Goal: Find specific page/section: Find specific page/section

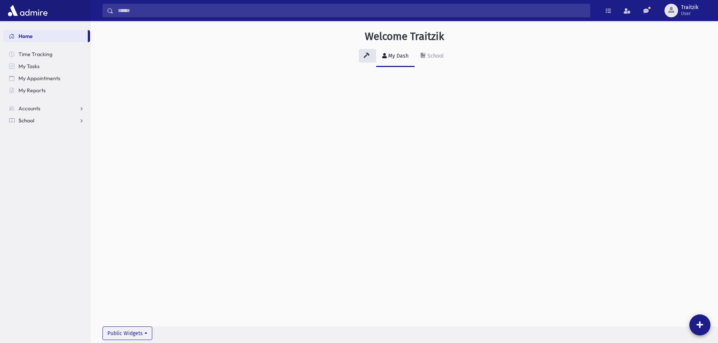
click at [34, 123] on span "School" at bounding box center [26, 120] width 16 height 7
click at [36, 131] on span "Students" at bounding box center [33, 132] width 21 height 7
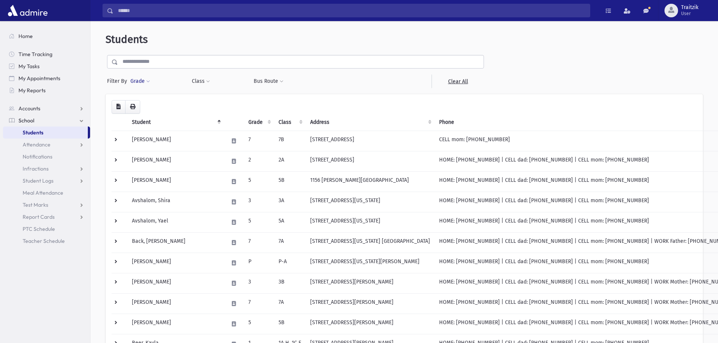
click at [147, 80] on span at bounding box center [148, 81] width 4 height 5
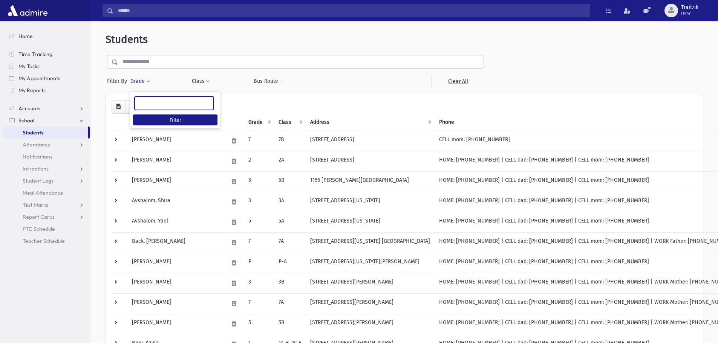
click at [146, 101] on ul at bounding box center [174, 102] width 78 height 11
type input "*"
click at [197, 82] on button "Class" at bounding box center [200, 82] width 19 height 14
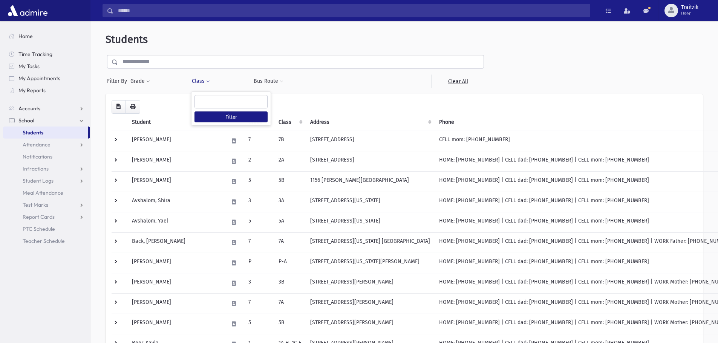
click at [206, 102] on ul at bounding box center [231, 100] width 72 height 11
type input "**"
select select "**"
click at [219, 113] on button "Filter" at bounding box center [230, 116] width 73 height 11
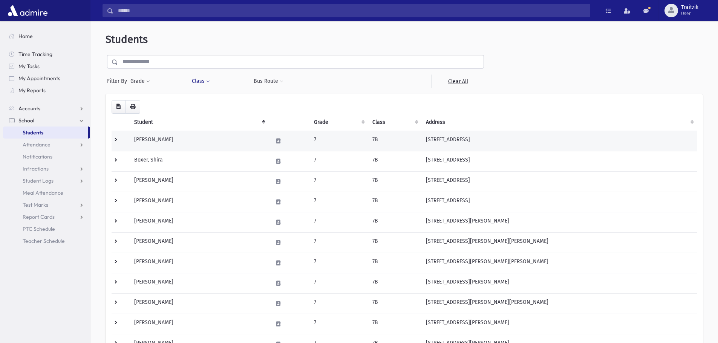
click at [174, 144] on td "[PERSON_NAME]" at bounding box center [199, 141] width 139 height 20
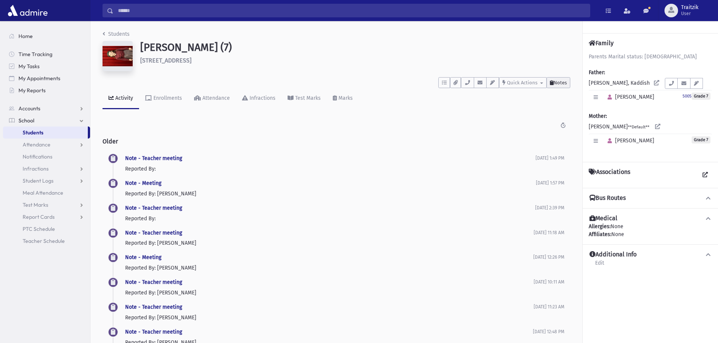
click at [560, 87] on button "Notes" at bounding box center [558, 82] width 24 height 11
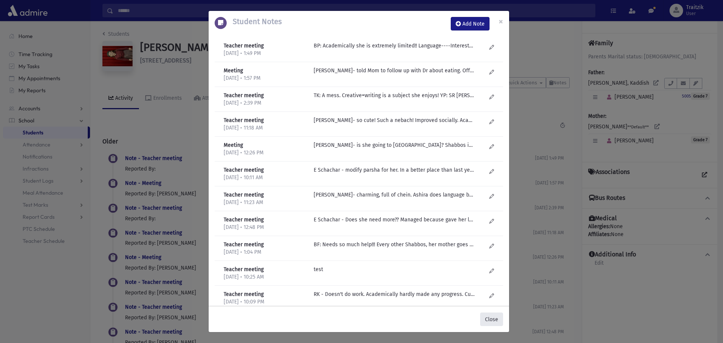
click at [485, 318] on button "Close" at bounding box center [491, 320] width 23 height 14
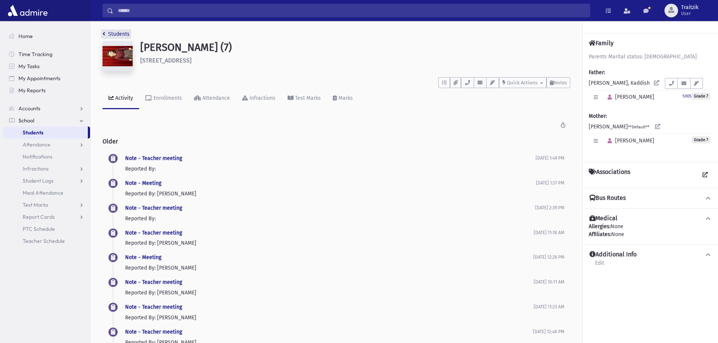
click at [103, 34] on icon "breadcrumb" at bounding box center [103, 33] width 3 height 5
click at [104, 33] on icon "breadcrumb" at bounding box center [103, 33] width 3 height 5
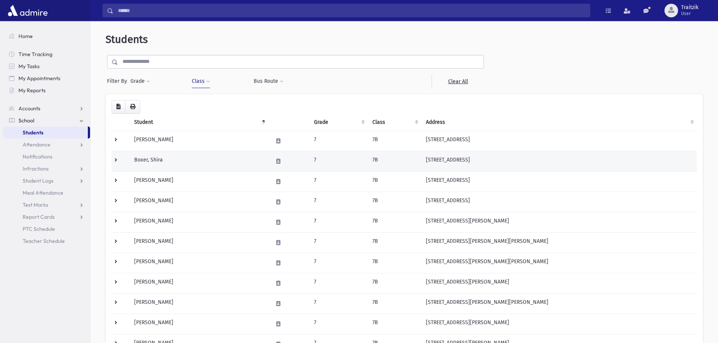
click at [173, 161] on td "Boxer, Shira" at bounding box center [199, 161] width 139 height 20
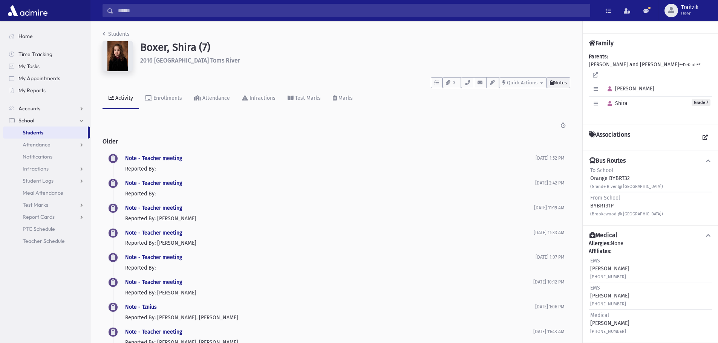
click at [553, 82] on span "Notes" at bounding box center [559, 83] width 13 height 6
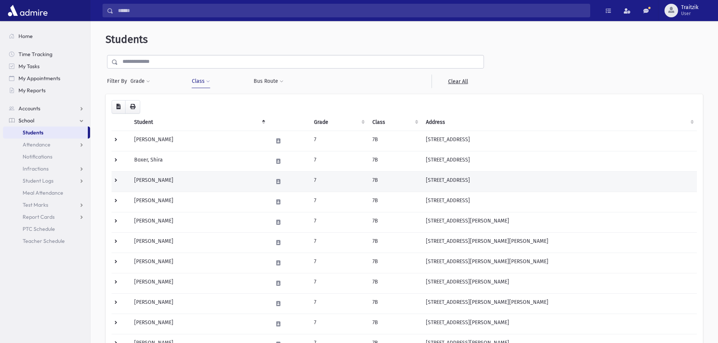
click at [169, 185] on td "Dahari, Shoshana" at bounding box center [199, 181] width 139 height 20
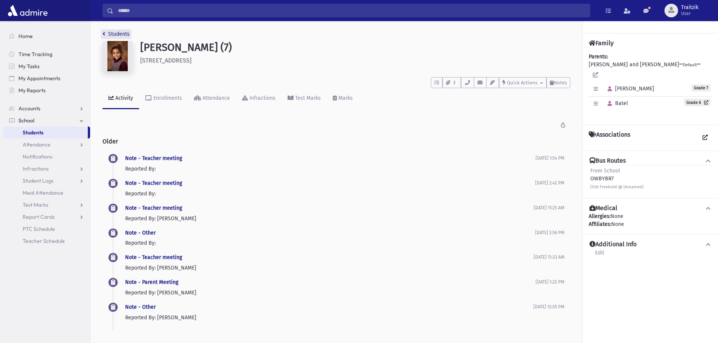
click at [104, 35] on icon "breadcrumb" at bounding box center [103, 33] width 3 height 5
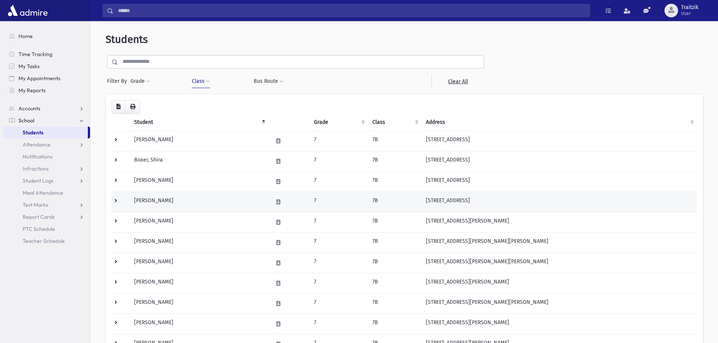
click at [171, 202] on td "[PERSON_NAME]" at bounding box center [199, 202] width 139 height 20
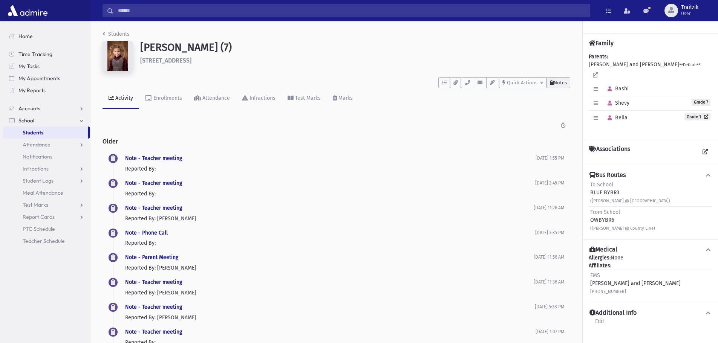
click at [565, 83] on span "Notes" at bounding box center [559, 83] width 13 height 6
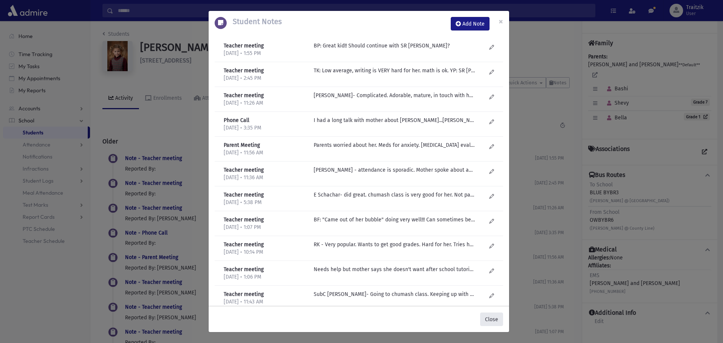
click at [489, 318] on button "Close" at bounding box center [491, 320] width 23 height 14
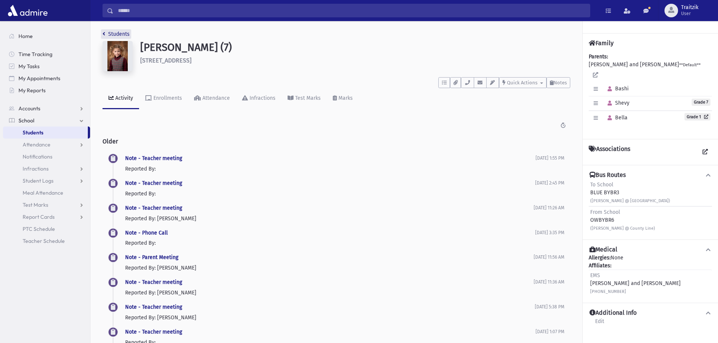
click at [106, 34] on link "Students" at bounding box center [115, 34] width 27 height 6
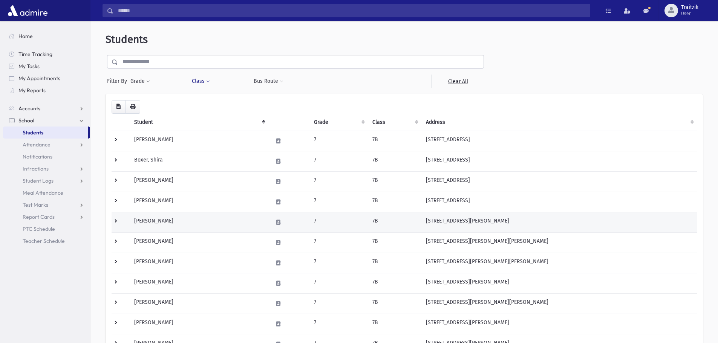
click at [174, 219] on td "[PERSON_NAME]" at bounding box center [199, 222] width 139 height 20
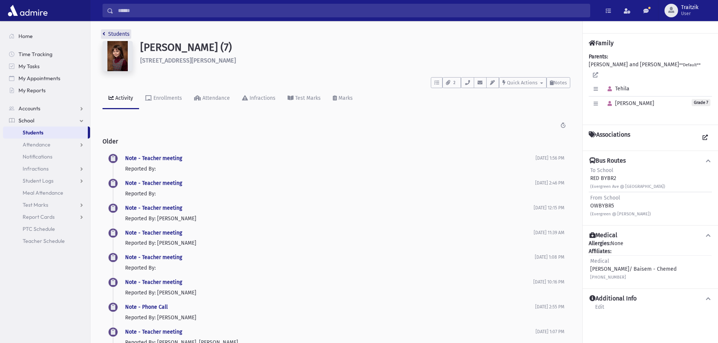
click at [104, 33] on icon "breadcrumb" at bounding box center [103, 33] width 3 height 5
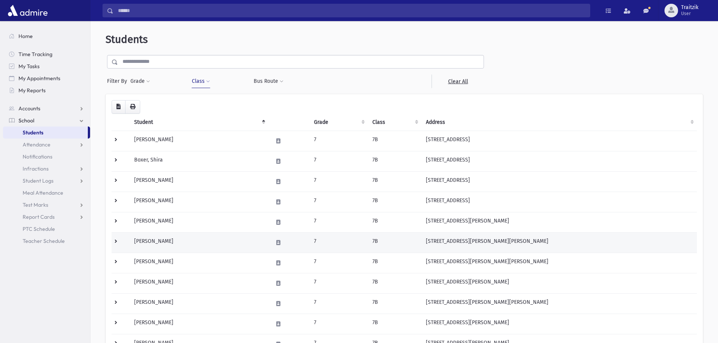
click at [194, 239] on td "Glassman, Tehila" at bounding box center [199, 242] width 139 height 20
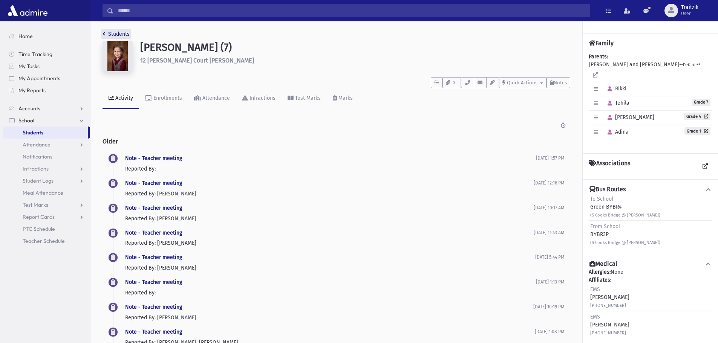
click at [106, 34] on link "Students" at bounding box center [115, 34] width 27 height 6
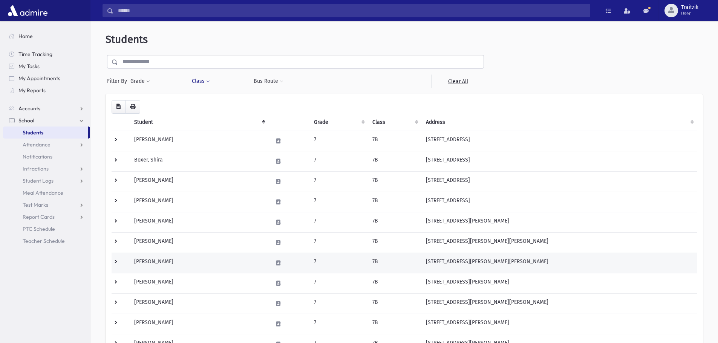
click at [186, 270] on td "[PERSON_NAME]" at bounding box center [199, 263] width 139 height 20
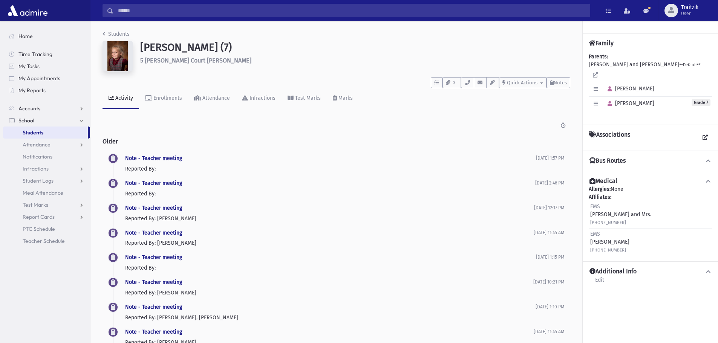
click at [104, 34] on icon "breadcrumb" at bounding box center [103, 33] width 3 height 5
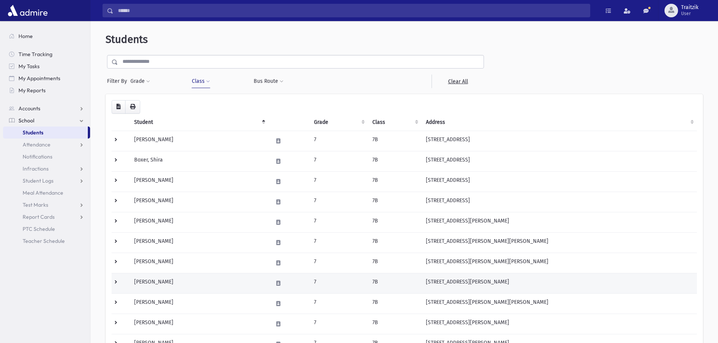
click at [177, 280] on td "Greenwald, Dina" at bounding box center [199, 283] width 139 height 20
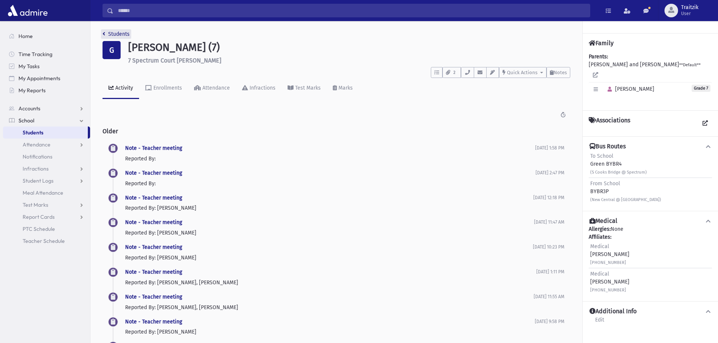
click at [104, 35] on icon "breadcrumb" at bounding box center [103, 33] width 3 height 5
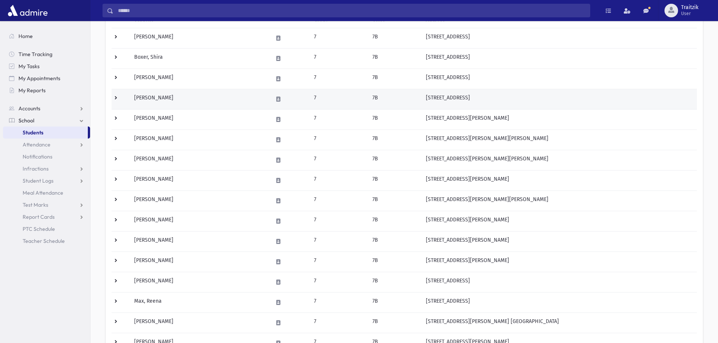
scroll to position [113, 0]
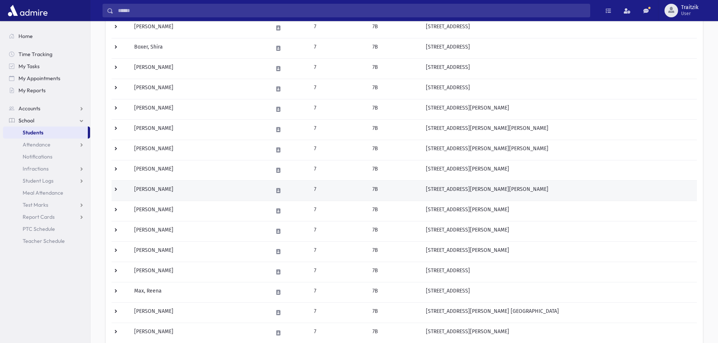
click at [159, 192] on td "Gutman, Chana" at bounding box center [199, 190] width 139 height 20
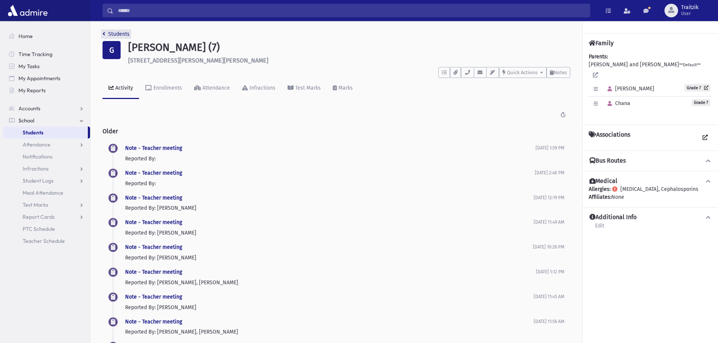
click at [106, 37] on link "Students" at bounding box center [115, 34] width 27 height 6
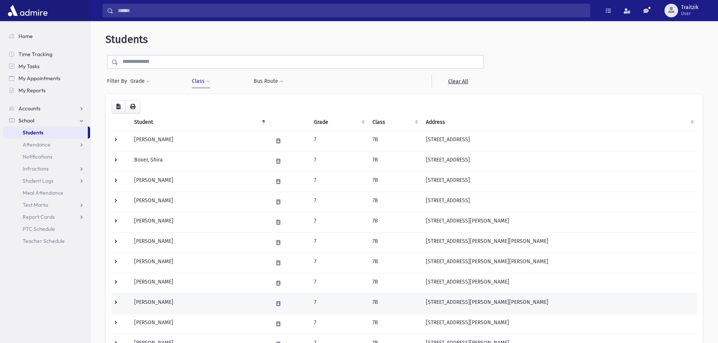
scroll to position [38, 0]
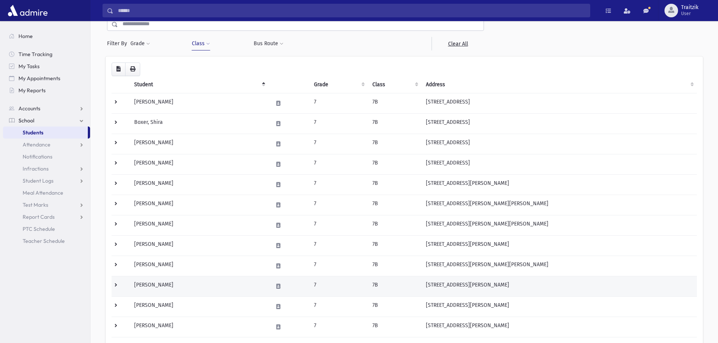
click at [176, 289] on td "[PERSON_NAME]" at bounding box center [199, 286] width 139 height 20
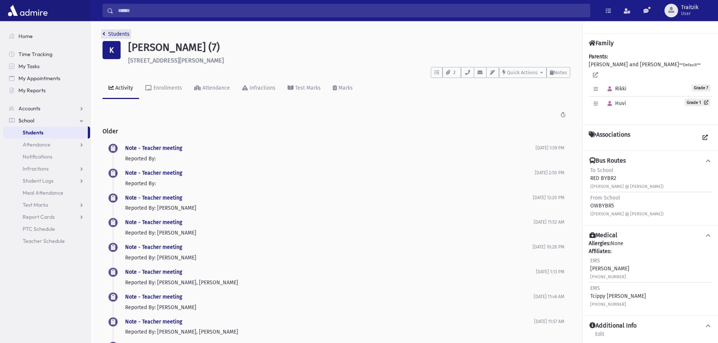
click at [105, 35] on link "Students" at bounding box center [115, 34] width 27 height 6
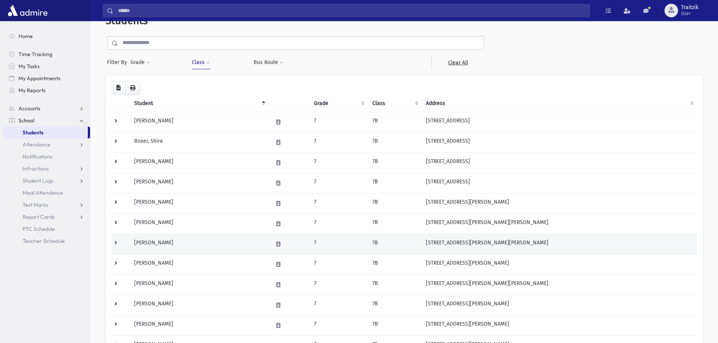
scroll to position [113, 0]
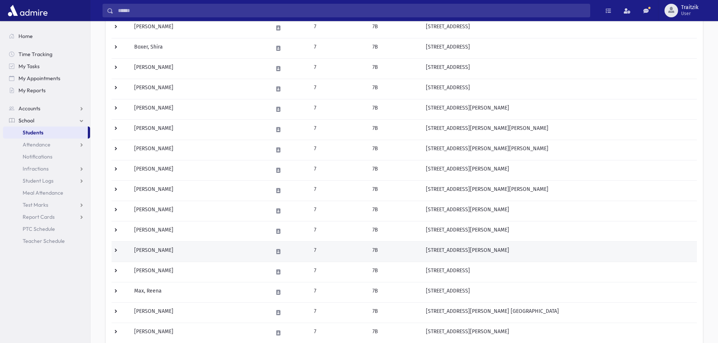
click at [173, 254] on td "Levy, Chaya" at bounding box center [199, 251] width 139 height 20
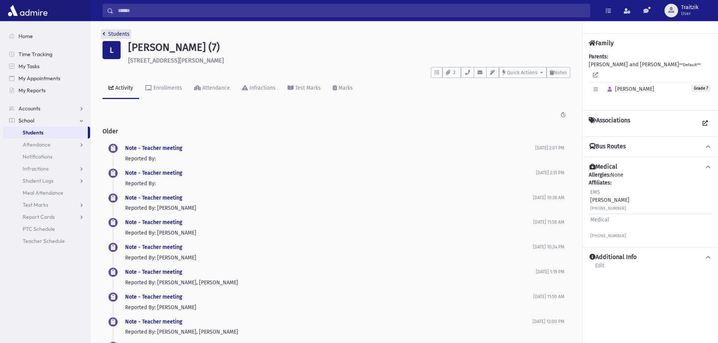
click at [104, 33] on icon "breadcrumb" at bounding box center [103, 33] width 3 height 5
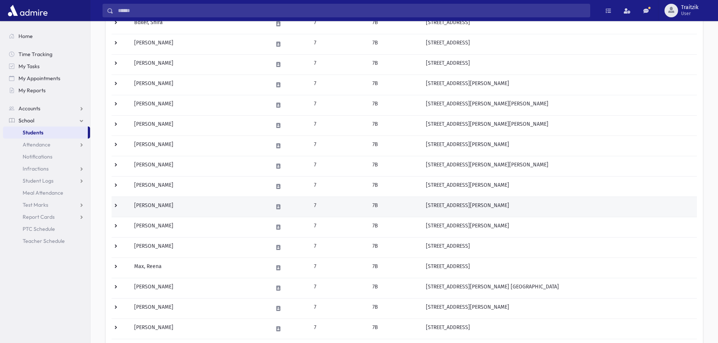
scroll to position [151, 0]
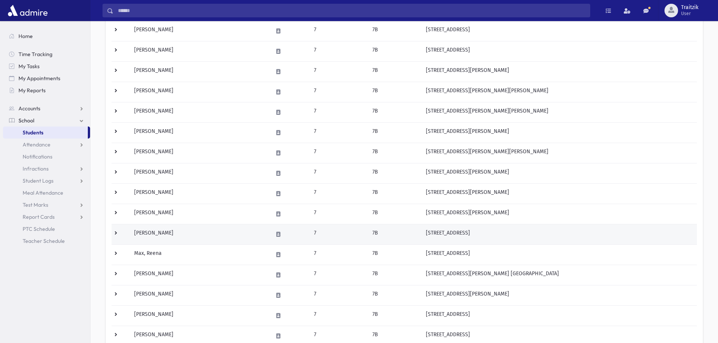
click at [188, 235] on td "[PERSON_NAME]" at bounding box center [199, 234] width 139 height 20
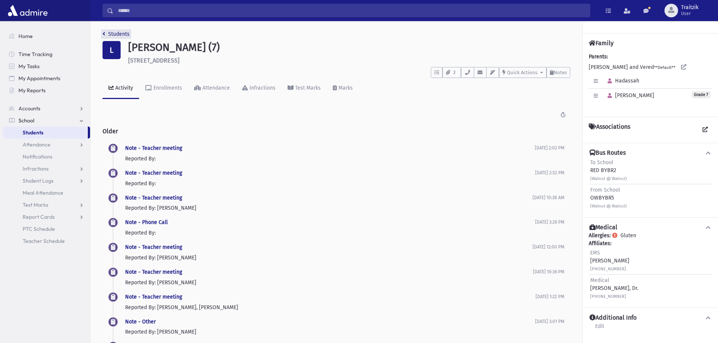
click at [103, 34] on icon "breadcrumb" at bounding box center [103, 33] width 3 height 5
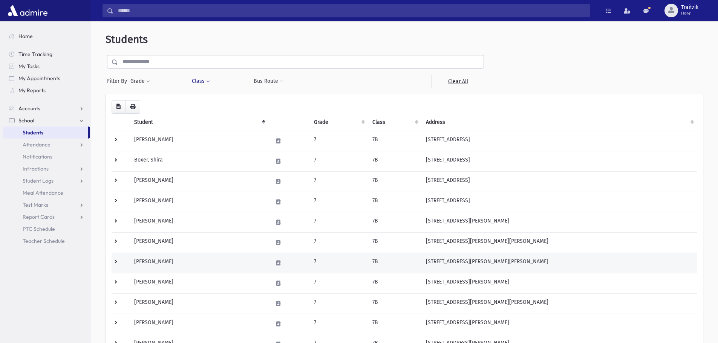
scroll to position [151, 0]
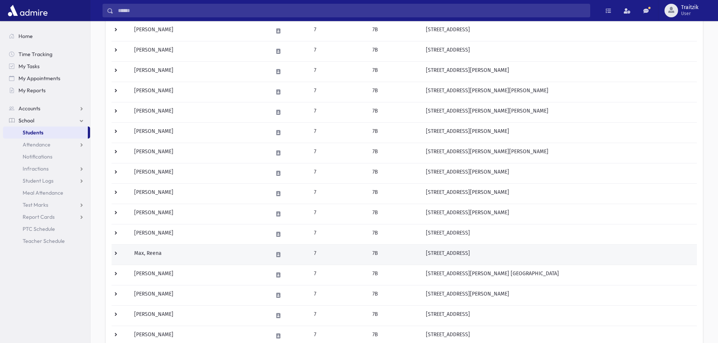
click at [177, 252] on td "Max, Reena" at bounding box center [199, 254] width 139 height 20
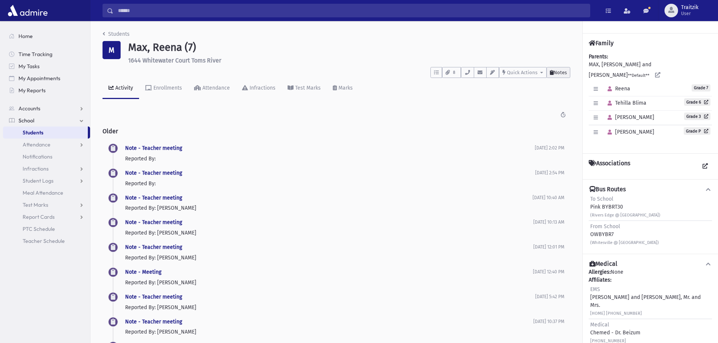
click at [553, 77] on button "Notes" at bounding box center [558, 72] width 24 height 11
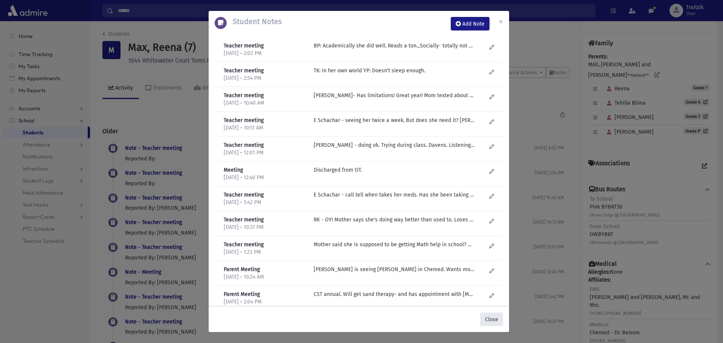
click at [498, 323] on button "Close" at bounding box center [491, 320] width 23 height 14
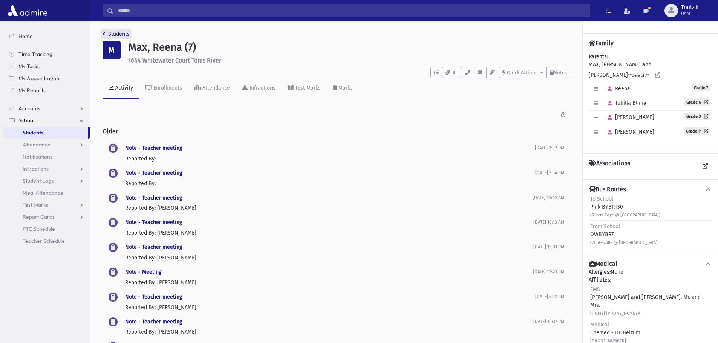
click at [102, 35] on icon "breadcrumb" at bounding box center [103, 33] width 3 height 5
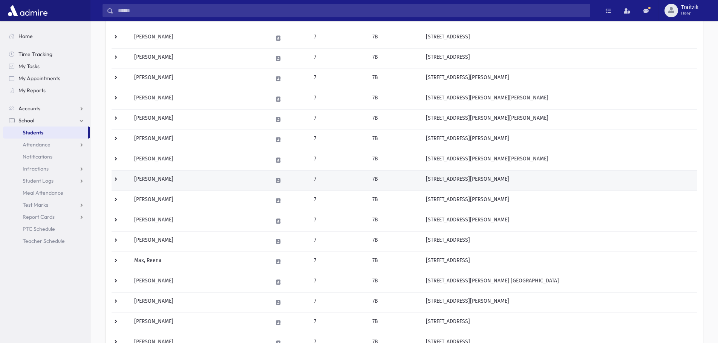
scroll to position [151, 0]
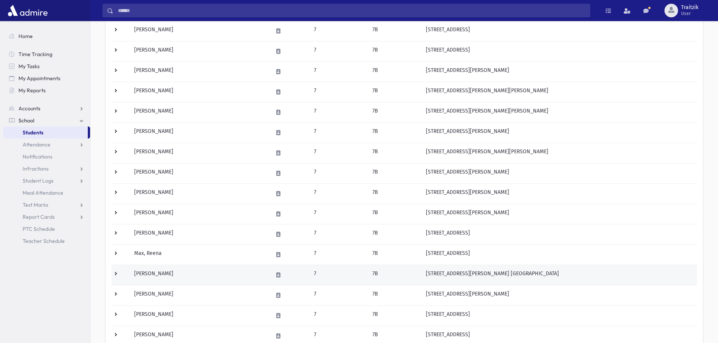
click at [220, 280] on td "[PERSON_NAME]" at bounding box center [199, 275] width 139 height 20
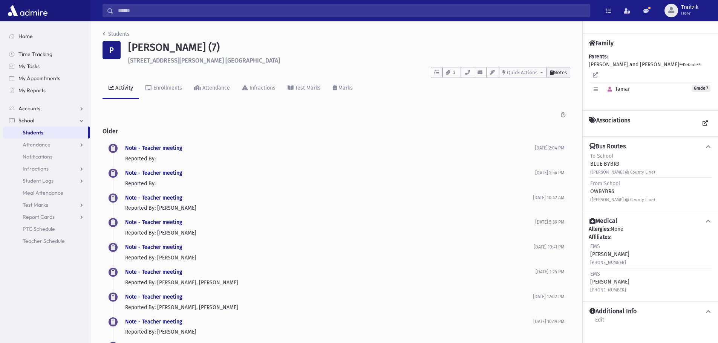
click at [559, 70] on span "Notes" at bounding box center [559, 73] width 13 height 6
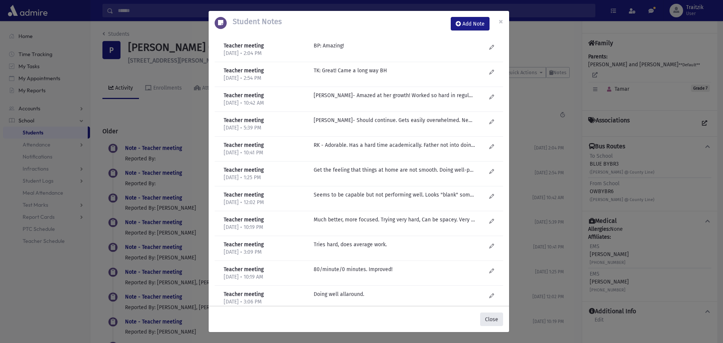
click at [492, 318] on button "Close" at bounding box center [491, 320] width 23 height 14
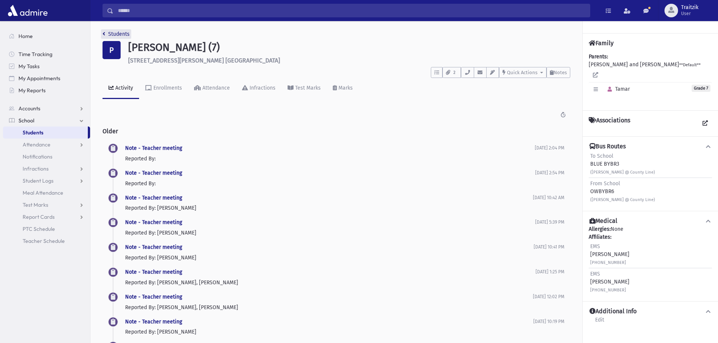
click at [104, 32] on icon "breadcrumb" at bounding box center [103, 33] width 3 height 5
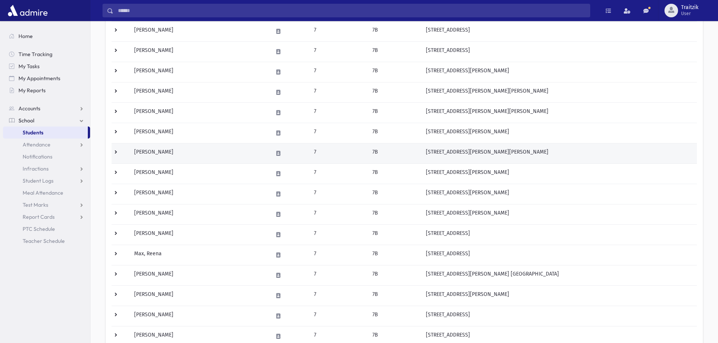
scroll to position [264, 0]
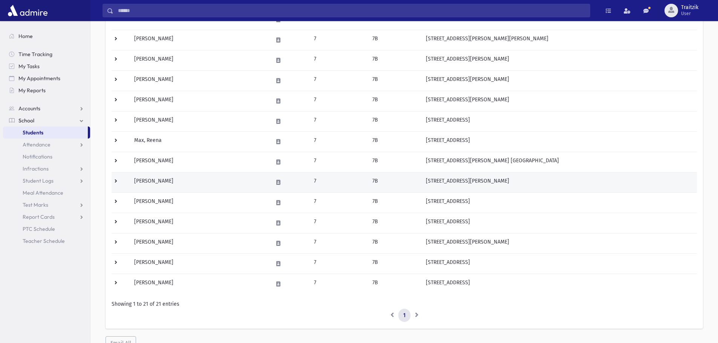
click at [161, 185] on td "Pepose, Yael" at bounding box center [199, 182] width 139 height 20
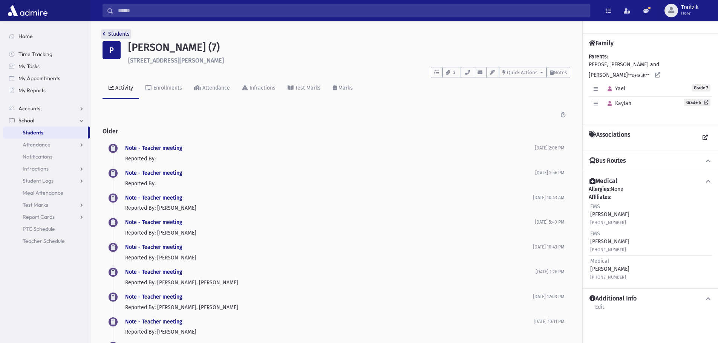
click at [103, 35] on icon "breadcrumb" at bounding box center [103, 33] width 3 height 5
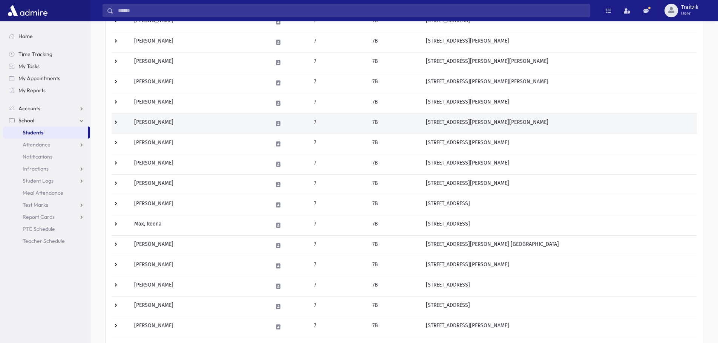
scroll to position [264, 0]
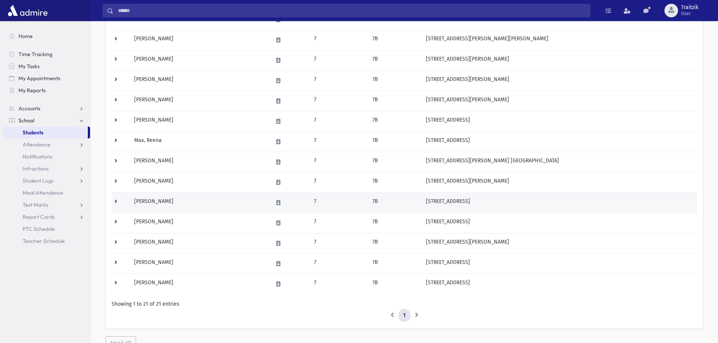
click at [197, 202] on td "Perlberg, Yedida" at bounding box center [199, 202] width 139 height 20
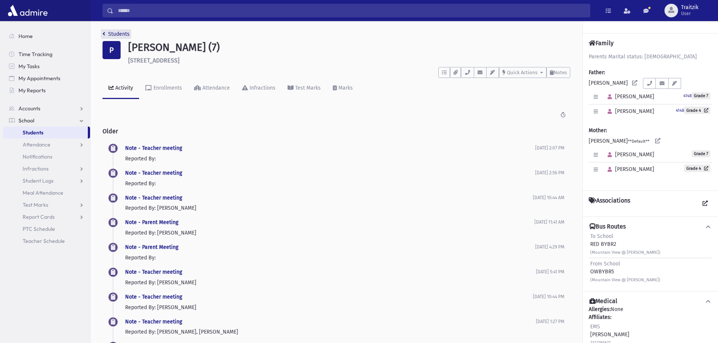
click at [104, 34] on icon "breadcrumb" at bounding box center [103, 33] width 3 height 5
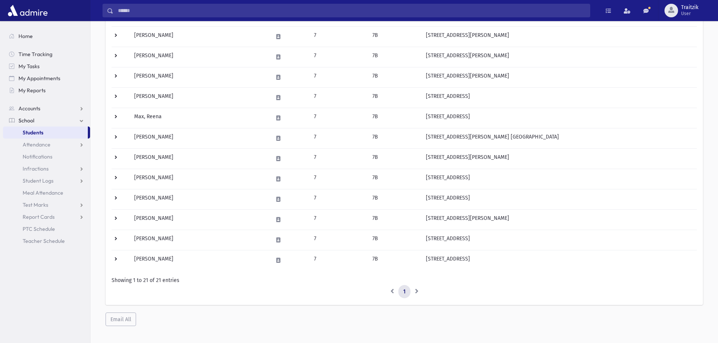
scroll to position [296, 0]
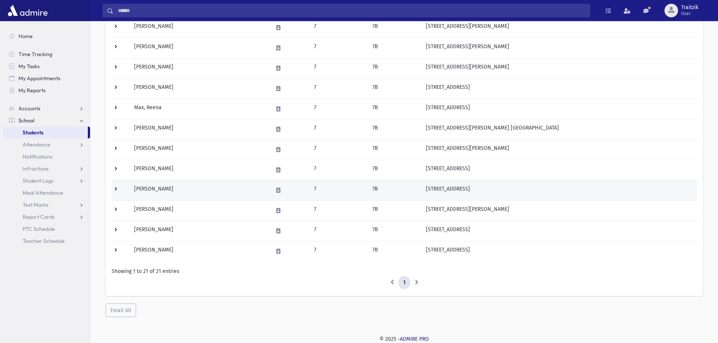
click at [184, 192] on td "[PERSON_NAME]" at bounding box center [199, 190] width 139 height 20
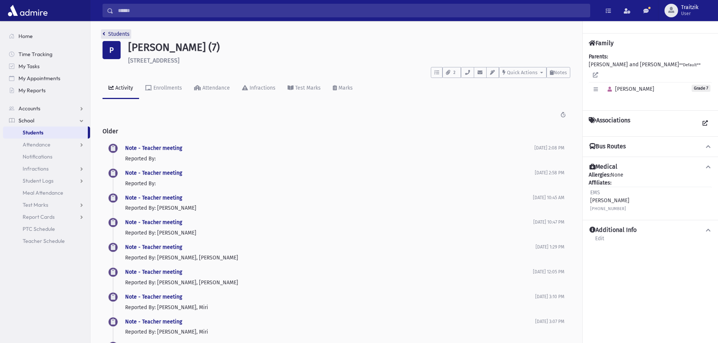
click at [105, 34] on link "Students" at bounding box center [115, 34] width 27 height 6
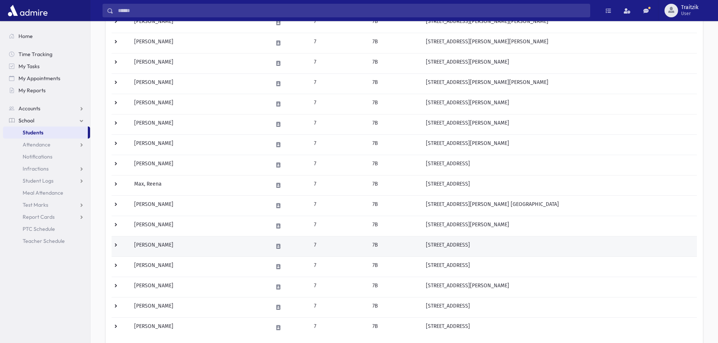
scroll to position [226, 0]
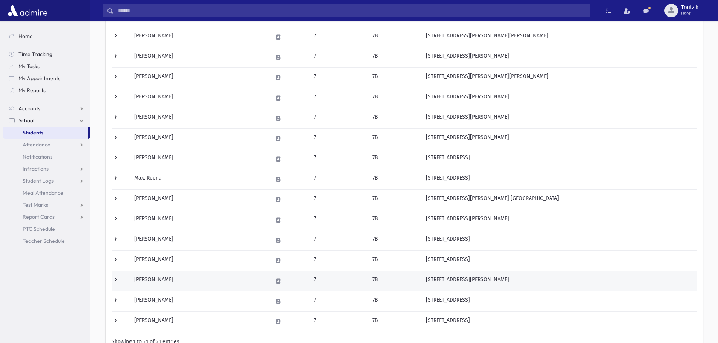
click at [163, 284] on td "Siegfried, Bella" at bounding box center [199, 281] width 139 height 20
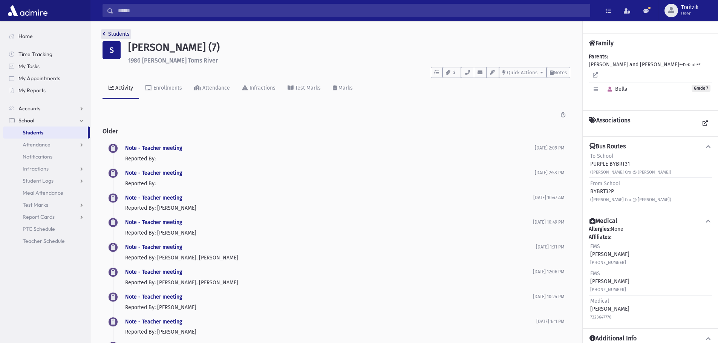
click at [105, 31] on link "Students" at bounding box center [115, 34] width 27 height 6
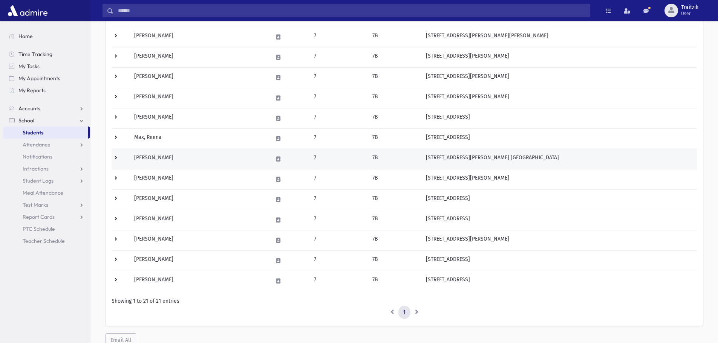
scroll to position [296, 0]
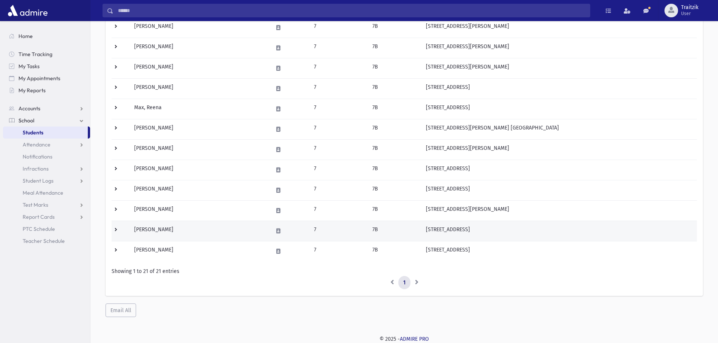
click at [175, 231] on td "[PERSON_NAME]" at bounding box center [199, 231] width 139 height 20
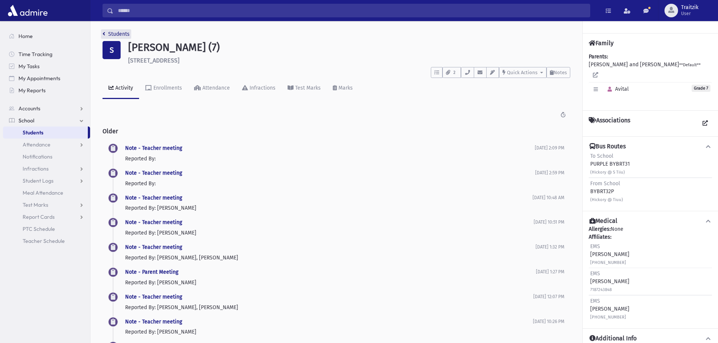
click at [104, 36] on icon "breadcrumb" at bounding box center [103, 33] width 3 height 5
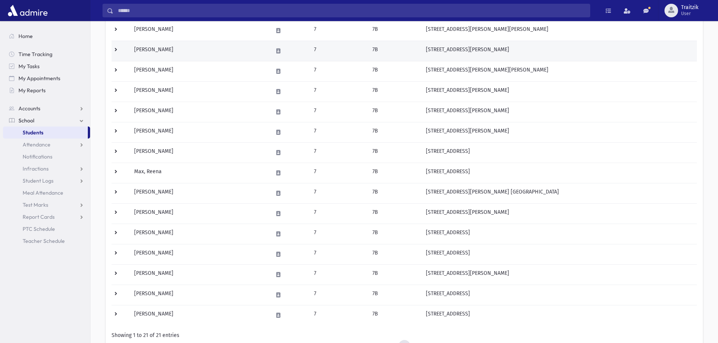
scroll to position [264, 0]
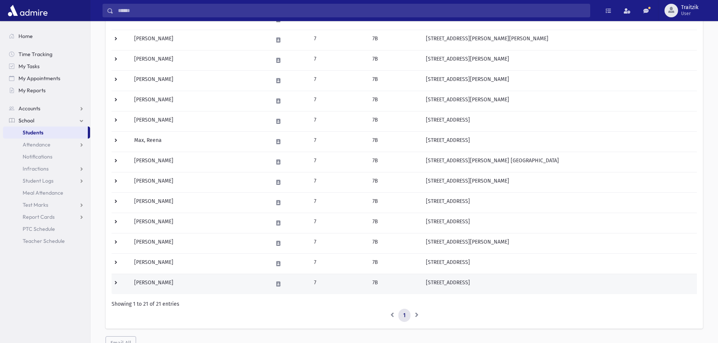
click at [170, 284] on td "Weissbrod, Adina" at bounding box center [199, 284] width 139 height 20
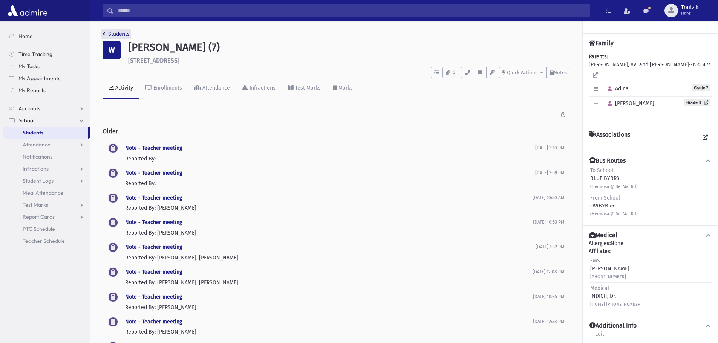
click at [104, 33] on icon "breadcrumb" at bounding box center [103, 33] width 3 height 5
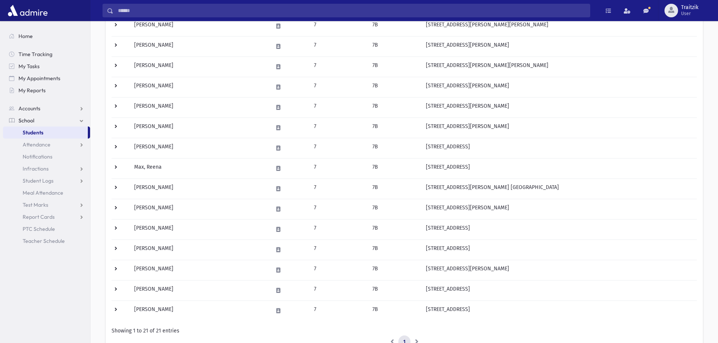
scroll to position [296, 0]
